Goal: Book appointment/travel/reservation

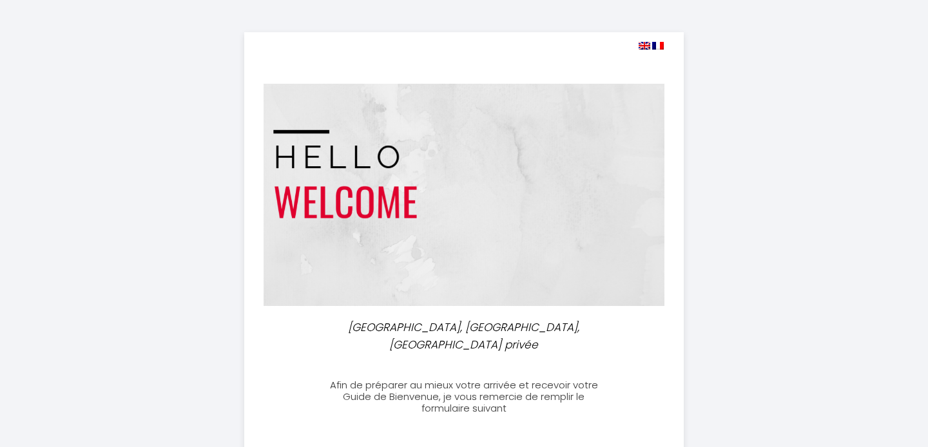
select select
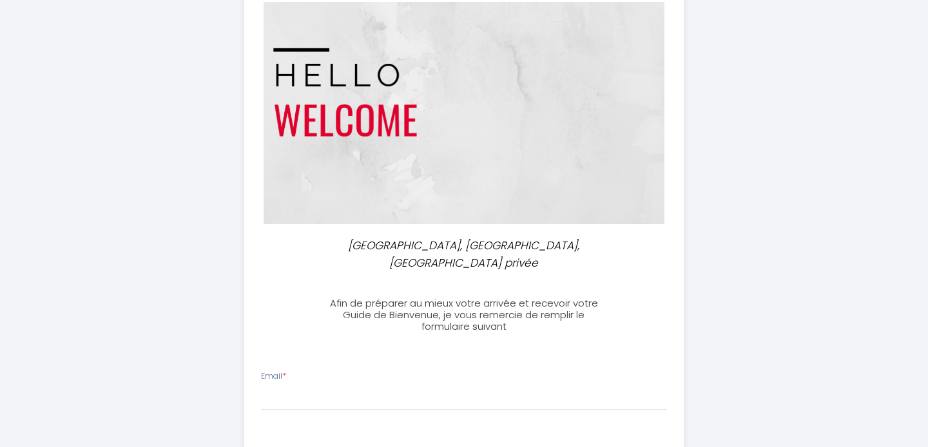
scroll to position [264, 0]
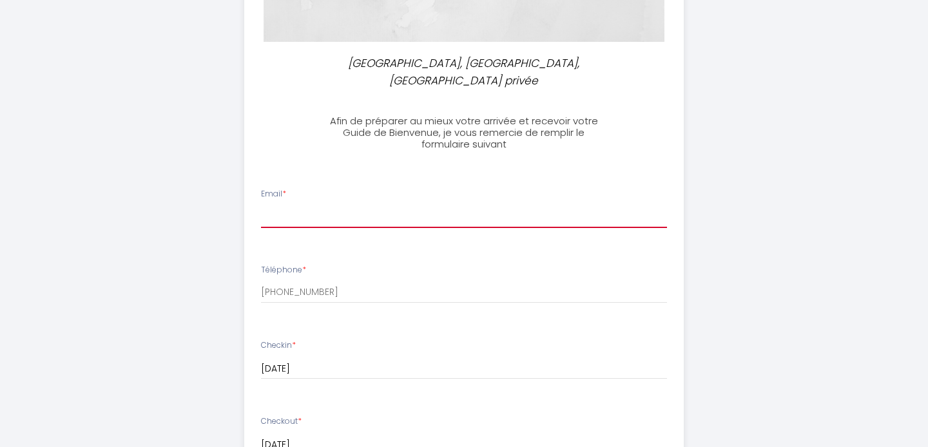
click at [345, 206] on input "Email *" at bounding box center [464, 216] width 407 height 23
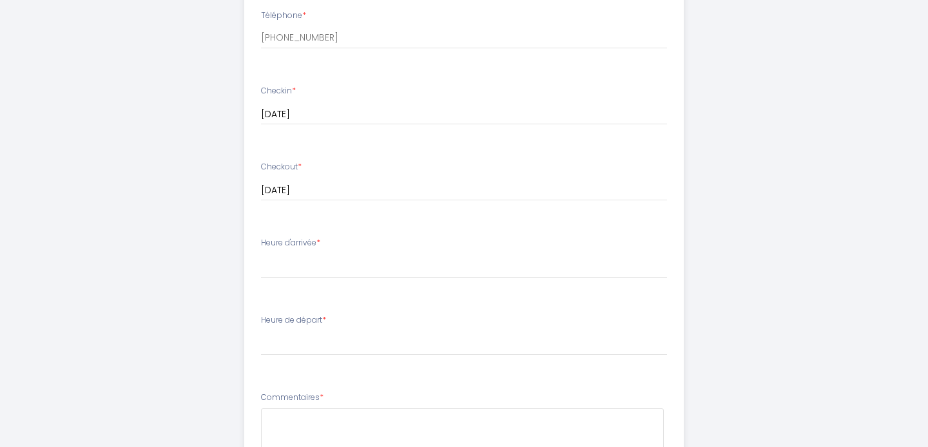
scroll to position [520, 0]
type input "[EMAIL_ADDRESS][DOMAIN_NAME]"
click at [261, 253] on select "15:00 15:30 16:00 16:30 17:00 17:30 18:00 18:30 19:00 19:30 20:00 20:30 21:00 2…" at bounding box center [464, 265] width 407 height 24
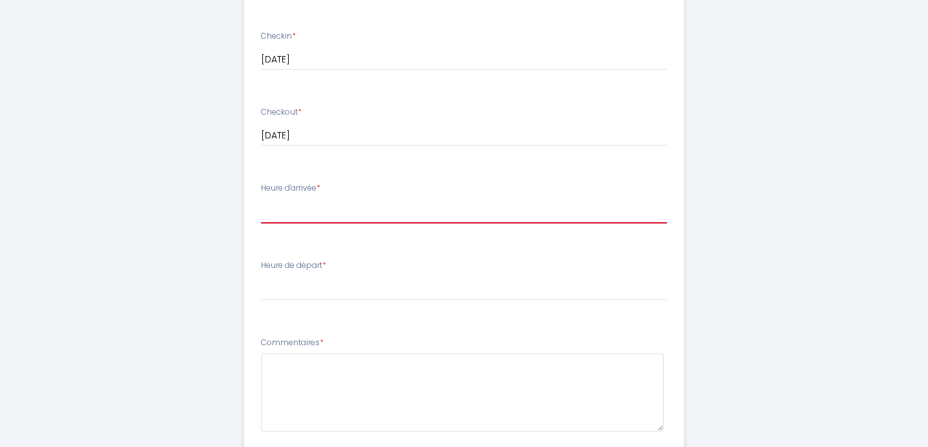
scroll to position [574, 0]
click at [261, 199] on select "15:00 15:30 16:00 16:30 17:00 17:30 18:00 18:30 19:00 19:30 20:00 20:30 21:00 2…" at bounding box center [464, 211] width 407 height 24
select select "16:00"
click option "16:00" at bounding box center [0, 0] width 0 height 0
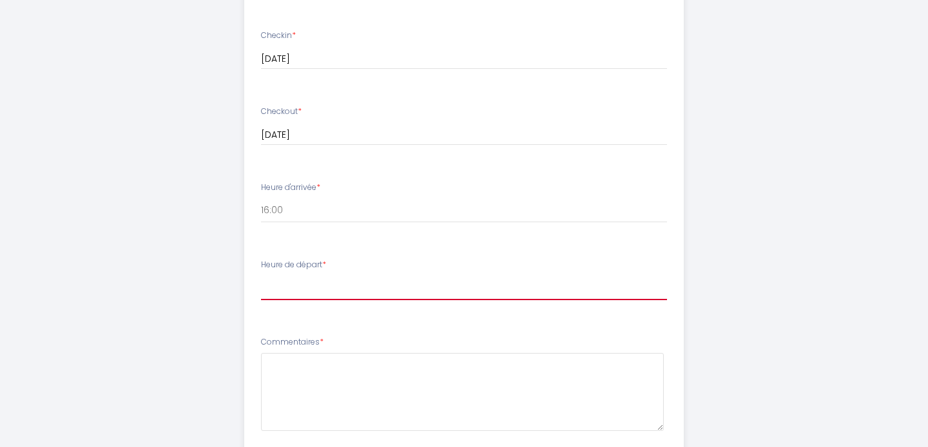
click at [261, 276] on select "00:00 00:30 01:00 01:30 02:00 02:30 03:00 03:30 04:00 04:30 05:00 05:30 06:00 0…" at bounding box center [464, 288] width 407 height 24
select select "10:00"
click option "10:00" at bounding box center [0, 0] width 0 height 0
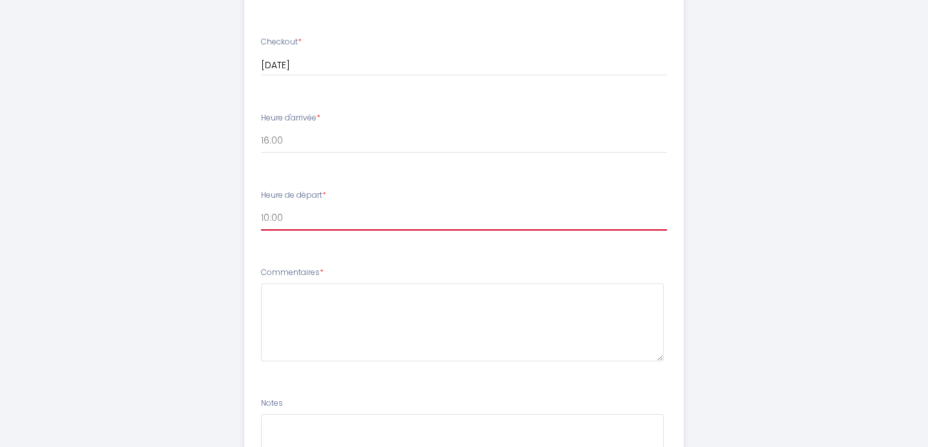
scroll to position [782, 0]
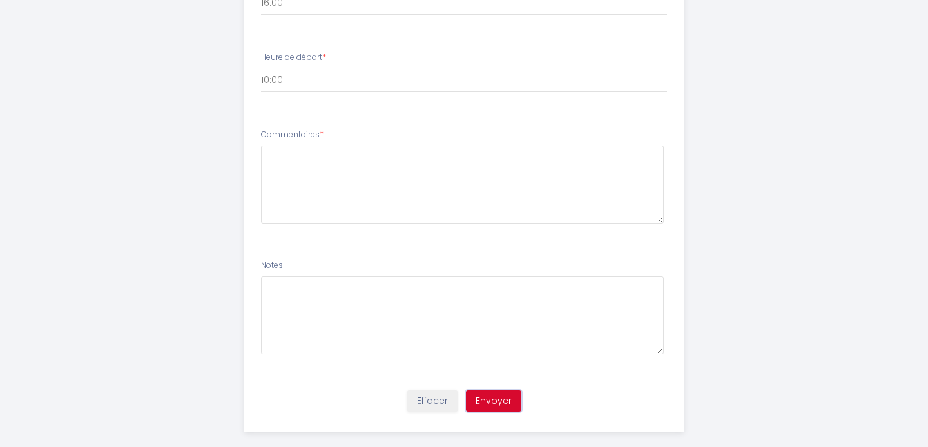
click at [496, 391] on button "Envoyer" at bounding box center [493, 402] width 55 height 22
type textarea "Bonjour, j'ai indiqué des horaires estimés."
click at [498, 391] on button "Envoyer" at bounding box center [493, 402] width 55 height 22
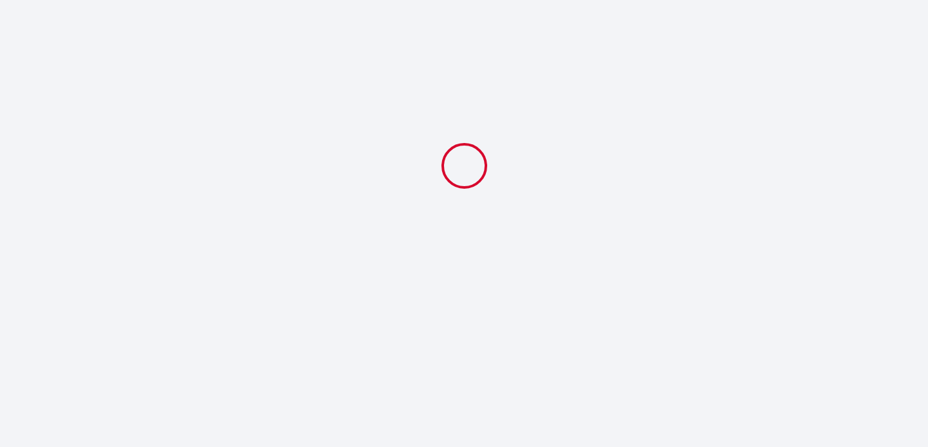
scroll to position [0, 0]
select select "16:00"
select select "10:00"
